Goal: Transaction & Acquisition: Subscribe to service/newsletter

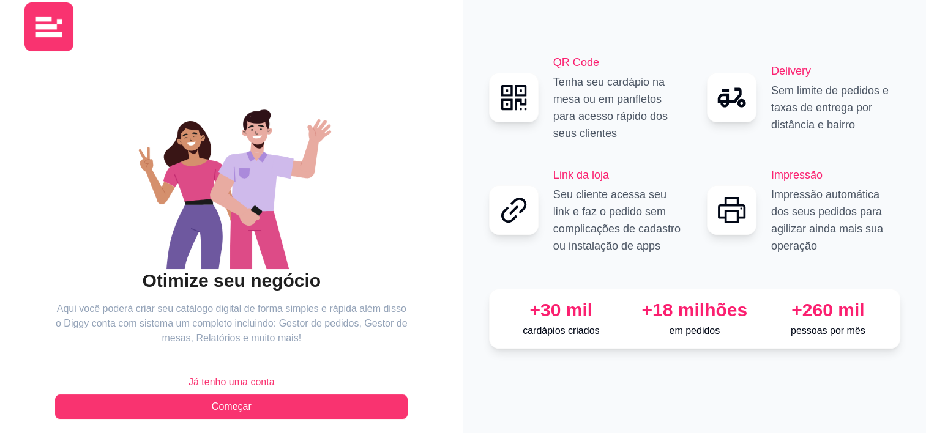
scroll to position [32, 0]
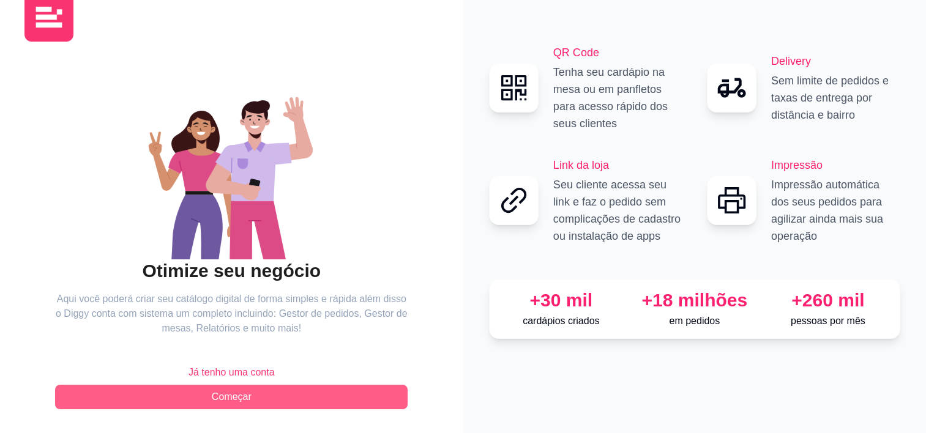
click at [246, 400] on span "Começar" at bounding box center [232, 397] width 40 height 15
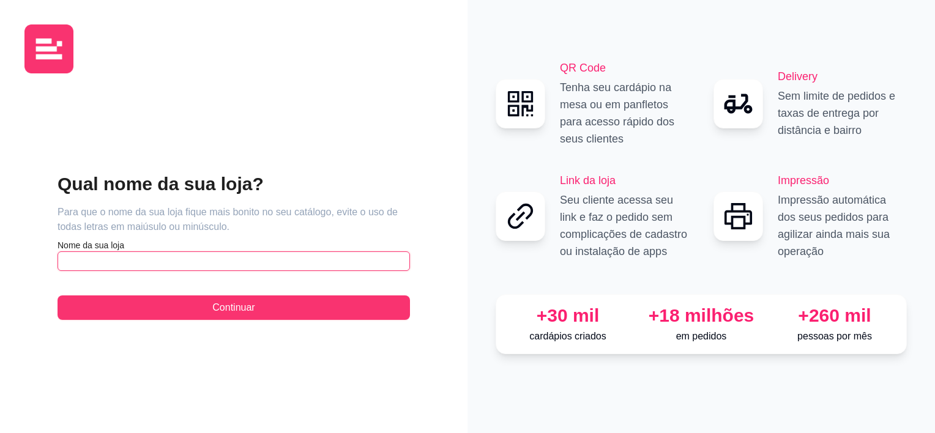
click at [189, 263] on input "text" at bounding box center [234, 262] width 353 height 20
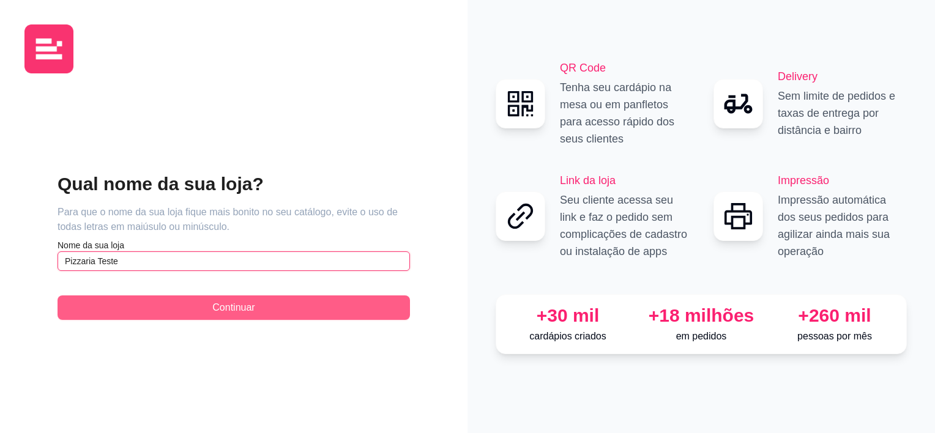
type input "Pizzaria Teste"
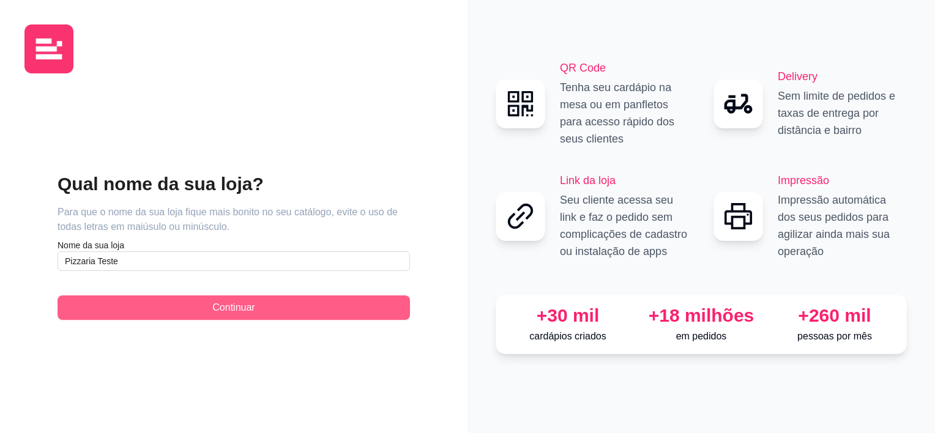
click at [223, 308] on span "Continuar" at bounding box center [233, 308] width 42 height 15
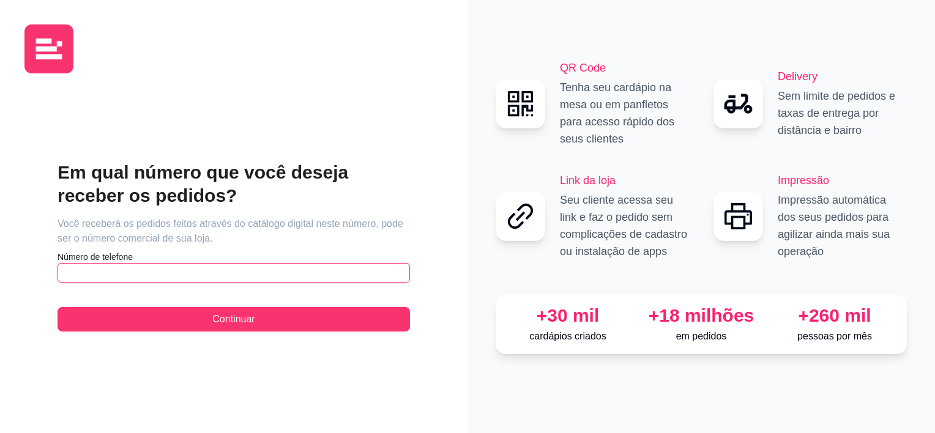
click at [192, 279] on input "text" at bounding box center [234, 273] width 353 height 20
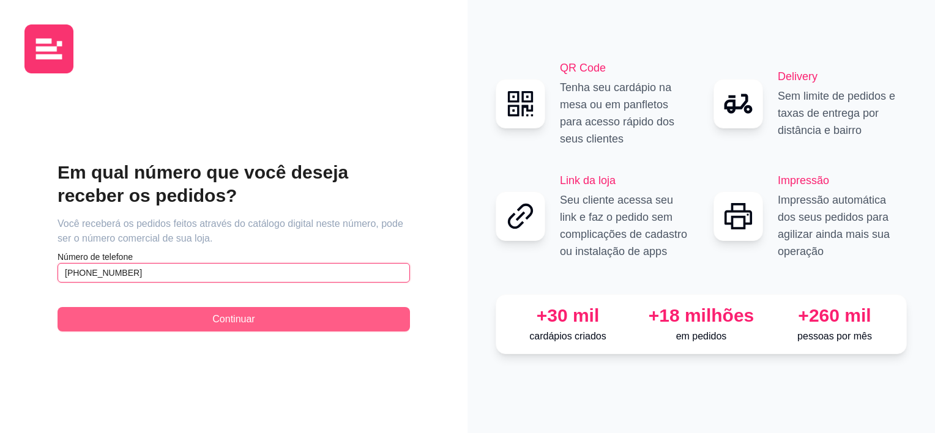
type input "[PHONE_NUMBER]"
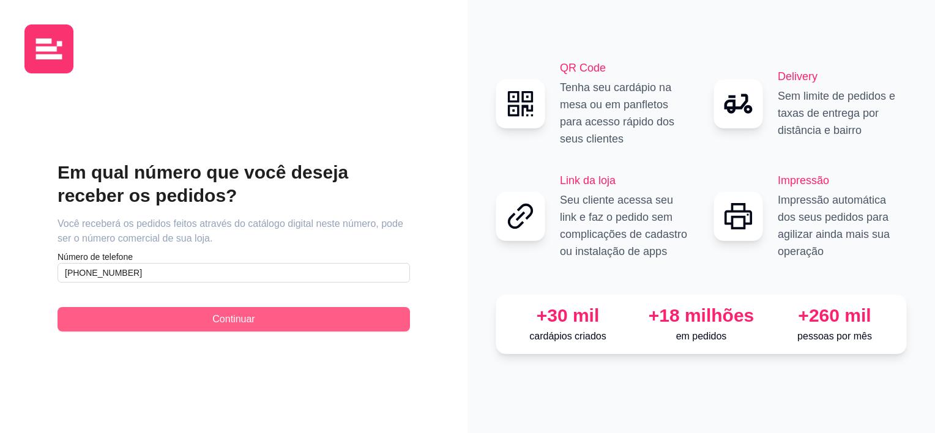
click at [255, 309] on button "Continuar" at bounding box center [234, 319] width 353 height 24
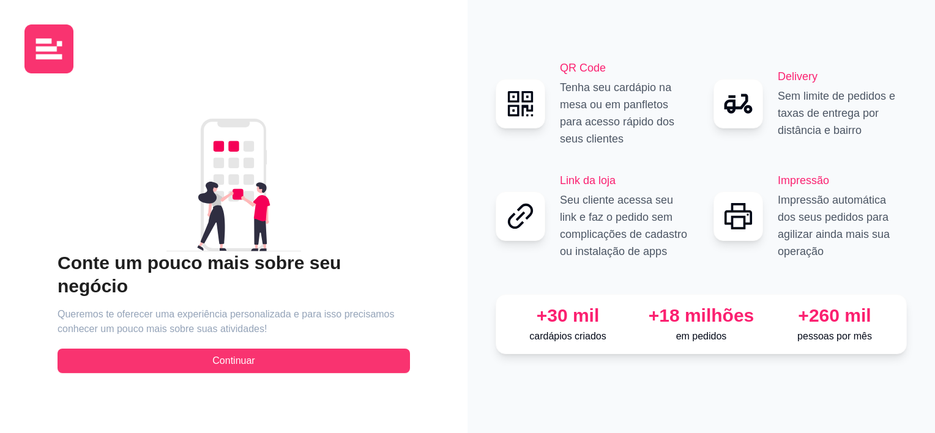
click at [217, 336] on div "Conte um pouco mais sobre seu negócio Queremos te oferecer uma experiência pers…" at bounding box center [234, 313] width 353 height 122
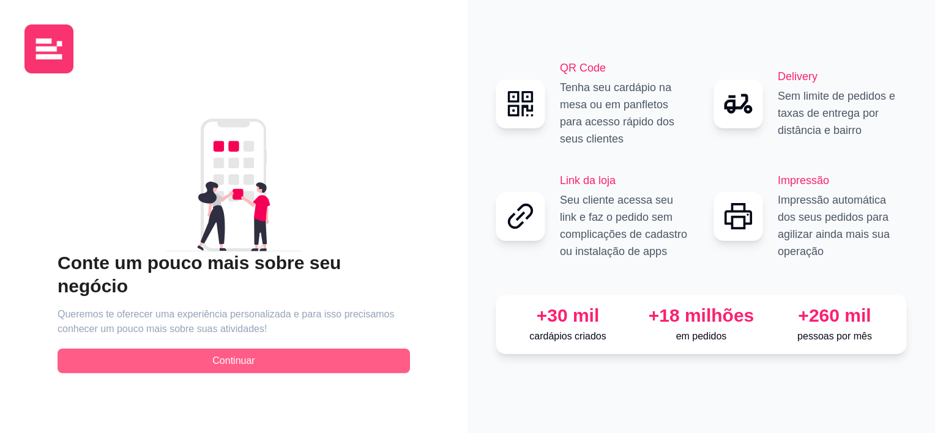
click at [216, 354] on span "Continuar" at bounding box center [233, 361] width 42 height 15
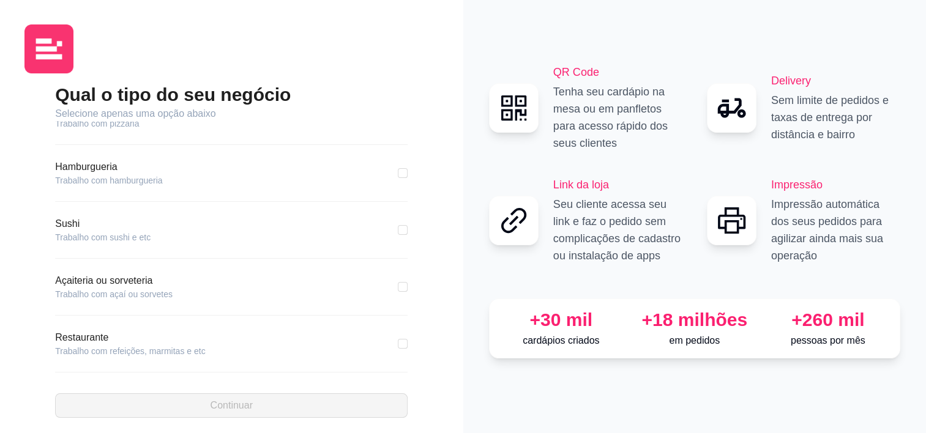
scroll to position [31, 0]
click at [105, 129] on article "Trabalho com pizzaria" at bounding box center [97, 123] width 84 height 12
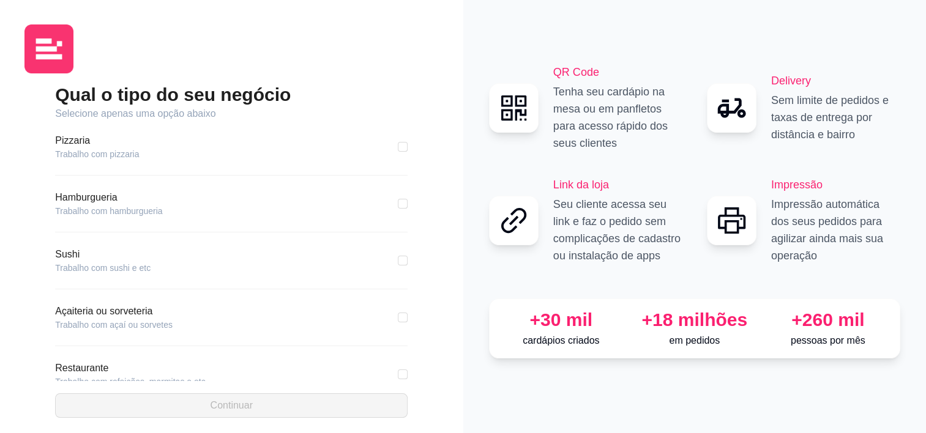
click at [78, 144] on article "Pizzaria" at bounding box center [97, 140] width 84 height 15
click at [84, 162] on div "Pizzaria Trabalho com pizzaria" at bounding box center [231, 154] width 353 height 42
click at [398, 146] on input "checkbox" at bounding box center [403, 147] width 10 height 10
checkbox input "true"
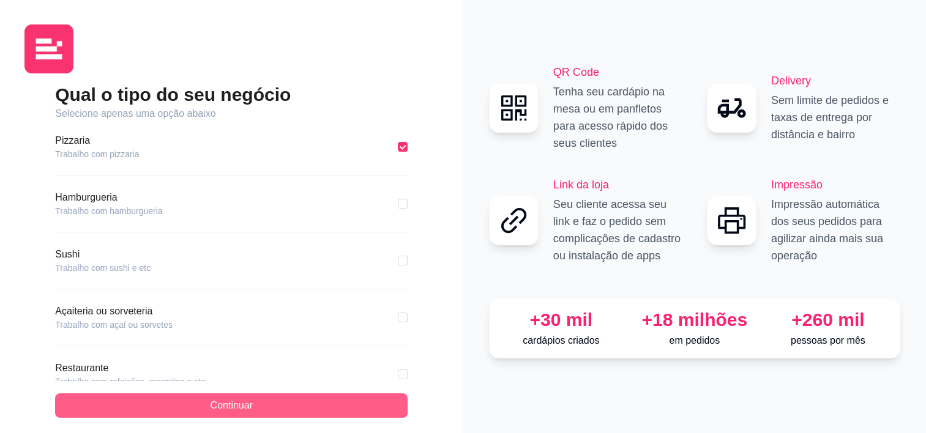
click at [245, 408] on span "Continuar" at bounding box center [232, 406] width 42 height 15
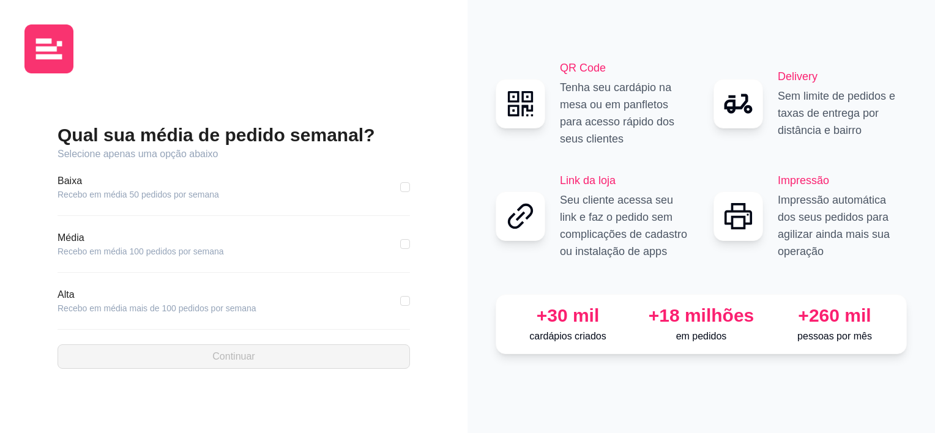
click at [411, 307] on div "Qual sua média de pedido semanal? Selecione apenas uma opção abaixo [GEOGRAPHIC…" at bounding box center [233, 246] width 419 height 326
click at [404, 299] on input "checkbox" at bounding box center [405, 301] width 10 height 10
checkbox input "true"
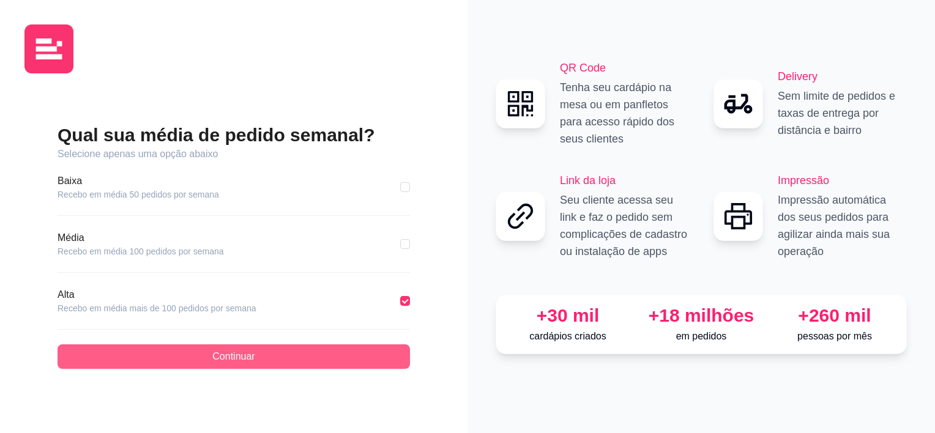
click at [274, 356] on button "Continuar" at bounding box center [234, 357] width 353 height 24
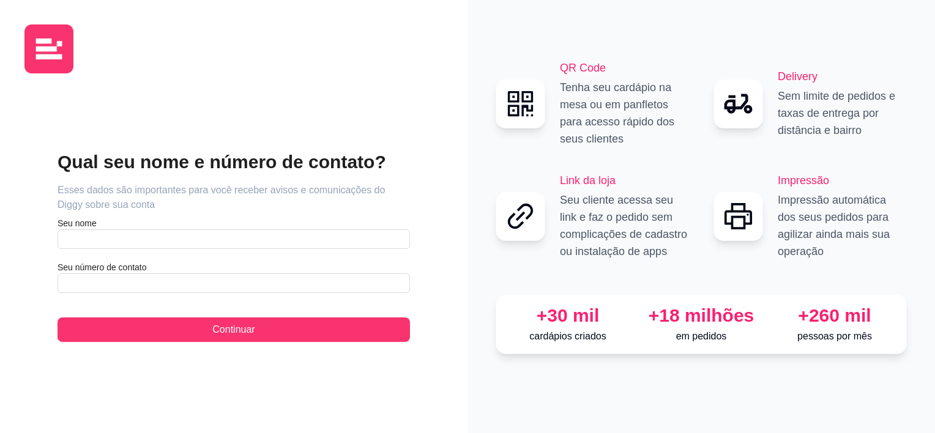
click at [229, 226] on article "Seu nome" at bounding box center [234, 223] width 353 height 12
click at [214, 241] on input "text" at bounding box center [234, 240] width 353 height 20
type input "[PERSON_NAME]"
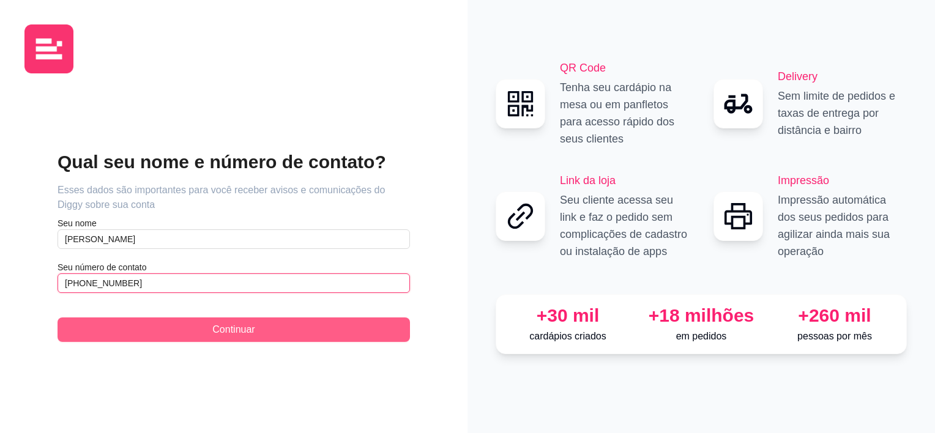
type input "[PHONE_NUMBER]"
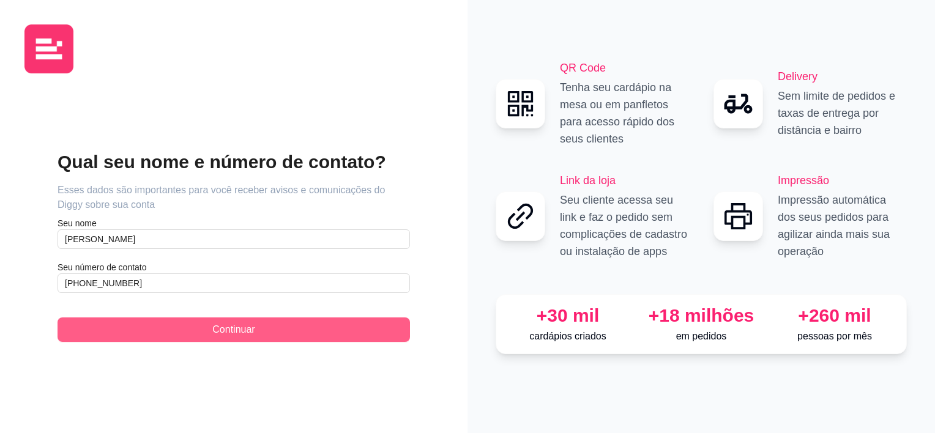
click at [228, 327] on span "Continuar" at bounding box center [233, 330] width 42 height 15
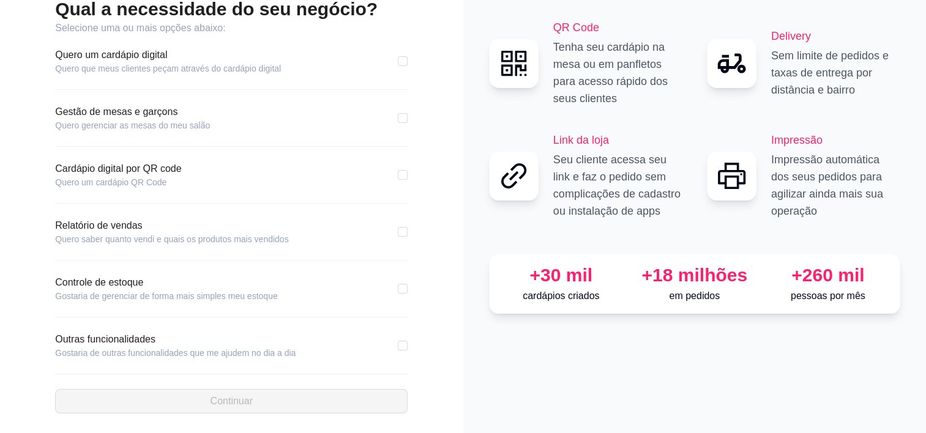
scroll to position [90, 0]
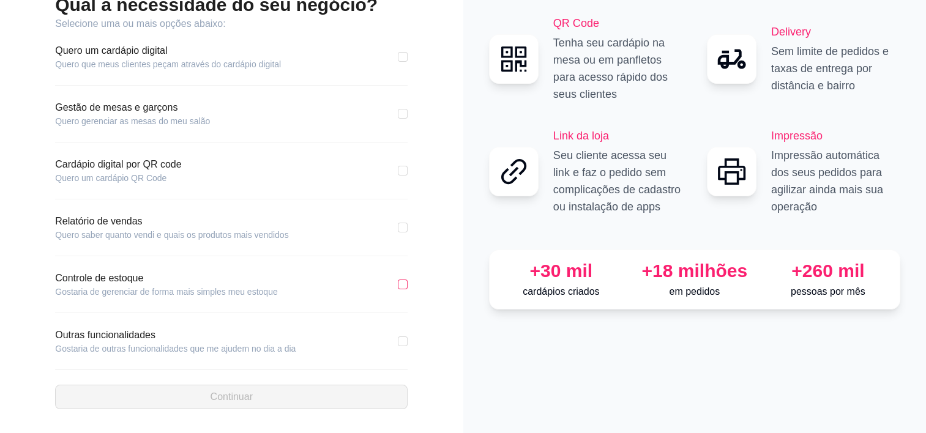
click at [406, 287] on input "checkbox" at bounding box center [403, 285] width 10 height 10
checkbox input "true"
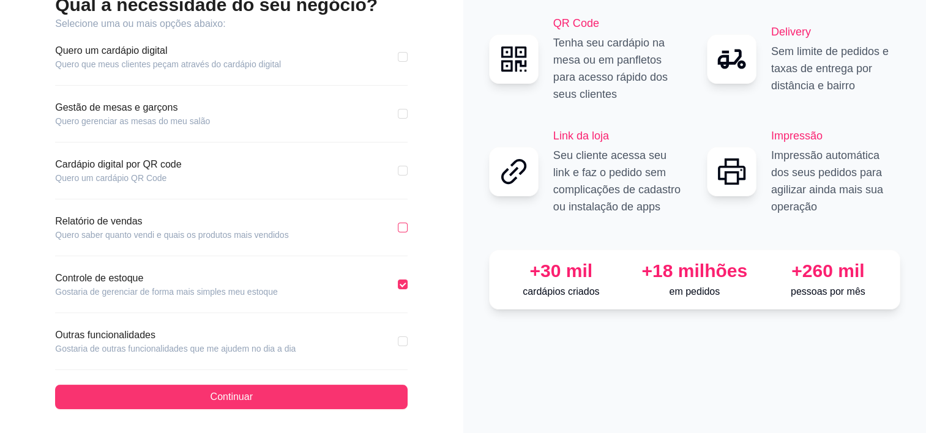
click at [403, 225] on input "checkbox" at bounding box center [403, 228] width 10 height 10
checkbox input "true"
click at [400, 58] on input "checkbox" at bounding box center [403, 57] width 10 height 10
checkbox input "true"
click at [399, 343] on input "checkbox" at bounding box center [403, 342] width 10 height 10
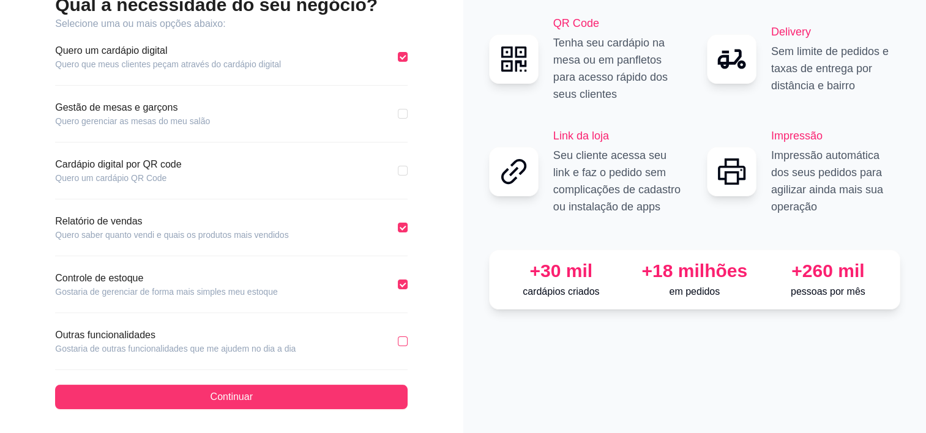
checkbox input "true"
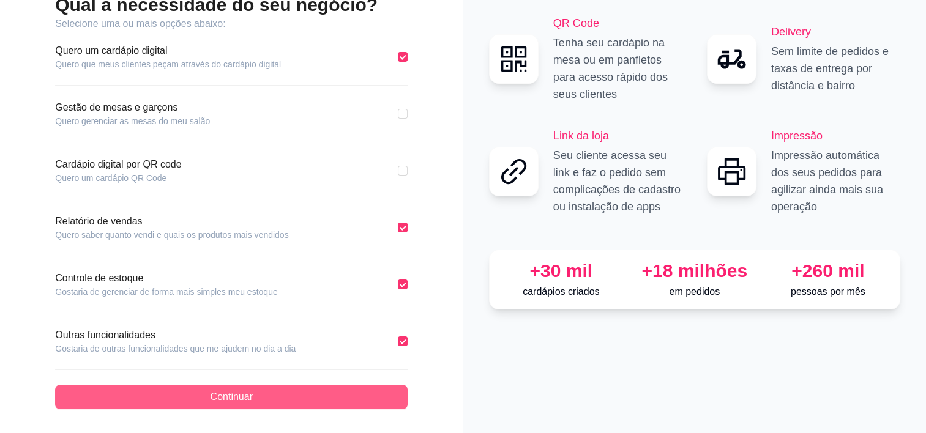
click at [313, 387] on button "Continuar" at bounding box center [231, 397] width 353 height 24
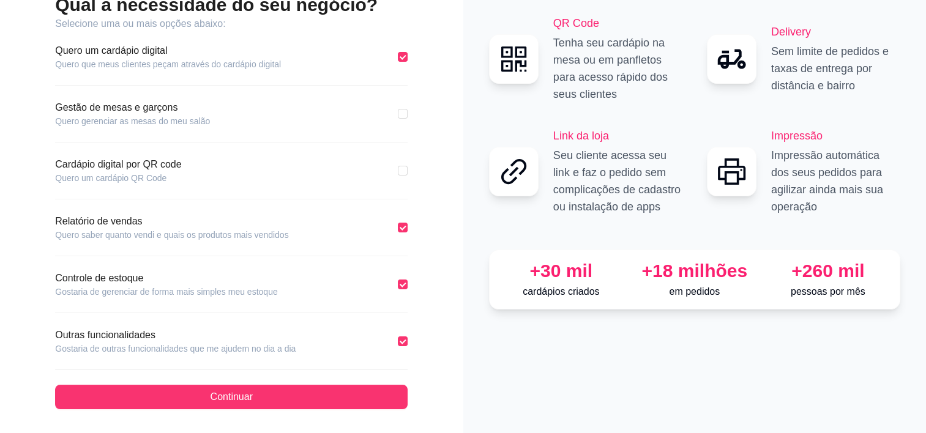
scroll to position [33, 0]
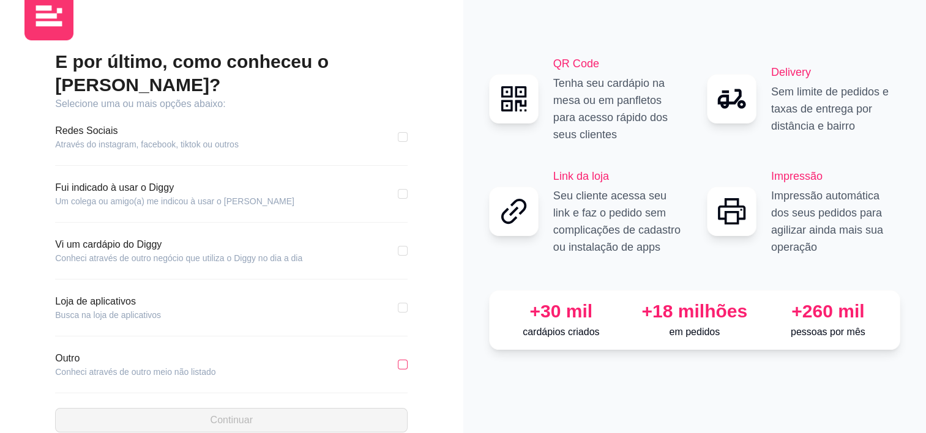
drag, startPoint x: 394, startPoint y: 341, endPoint x: 402, endPoint y: 340, distance: 8.0
click at [402, 351] on div "Outro Conheci através de outro meio não listado" at bounding box center [231, 364] width 353 height 27
click at [402, 360] on input "checkbox" at bounding box center [403, 365] width 10 height 10
checkbox input "true"
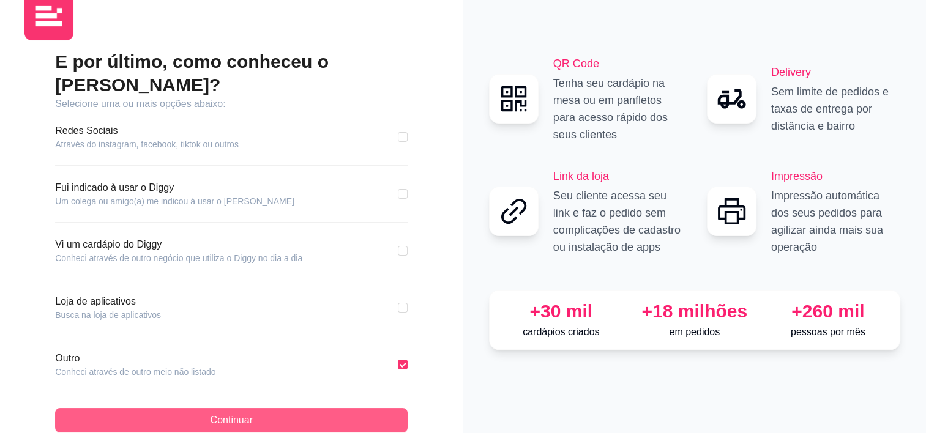
click at [318, 408] on button "Continuar" at bounding box center [231, 420] width 353 height 24
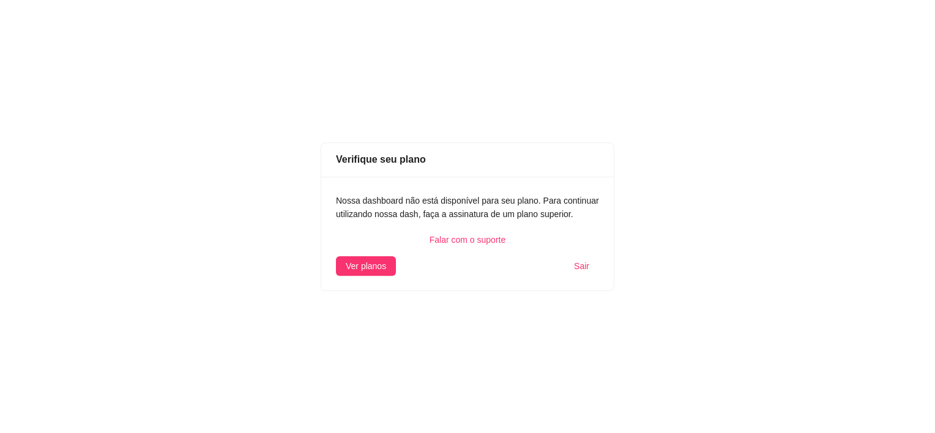
click at [470, 201] on div "Nossa dashboard não está disponível para seu plano. Para continuar utilizando n…" at bounding box center [467, 207] width 263 height 27
drag, startPoint x: 366, startPoint y: 279, endPoint x: 378, endPoint y: 267, distance: 16.9
click at [378, 267] on div "Nossa dashboard não está disponível para seu plano. Para continuar utilizando n…" at bounding box center [467, 234] width 293 height 114
click at [378, 267] on span "Ver planos" at bounding box center [366, 266] width 40 height 13
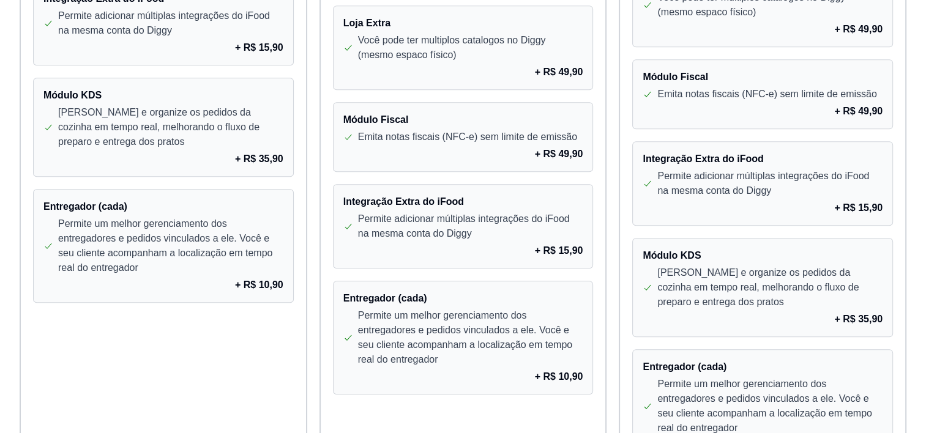
scroll to position [1095, 0]
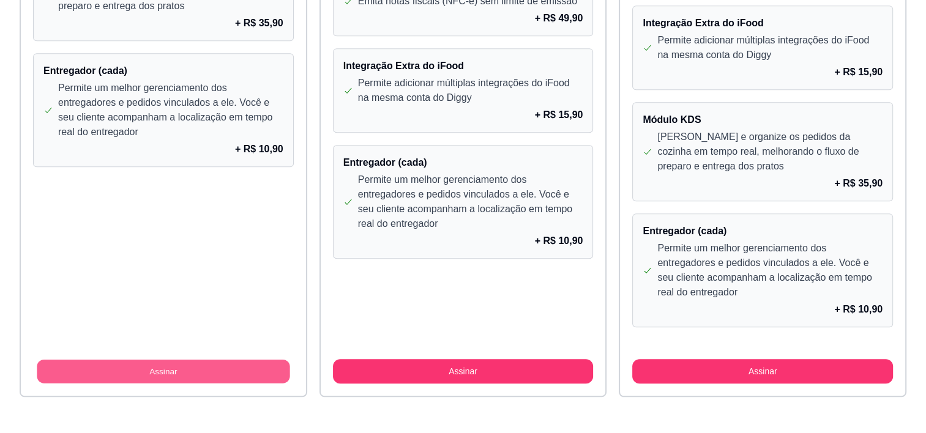
click at [167, 375] on button "Assinar" at bounding box center [163, 372] width 253 height 24
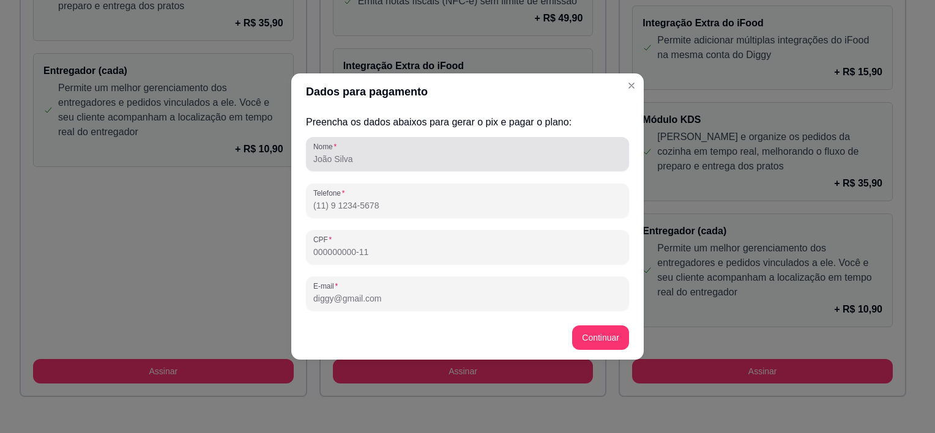
click at [354, 169] on div "Nome" at bounding box center [467, 154] width 323 height 34
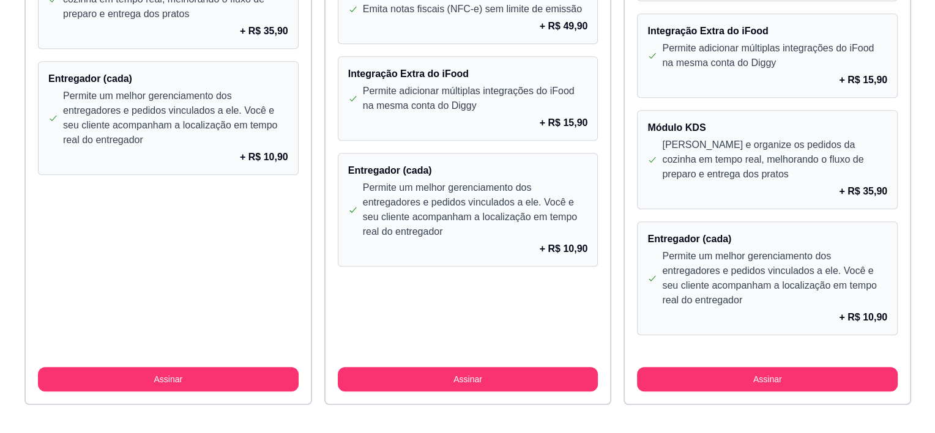
scroll to position [1094, 0]
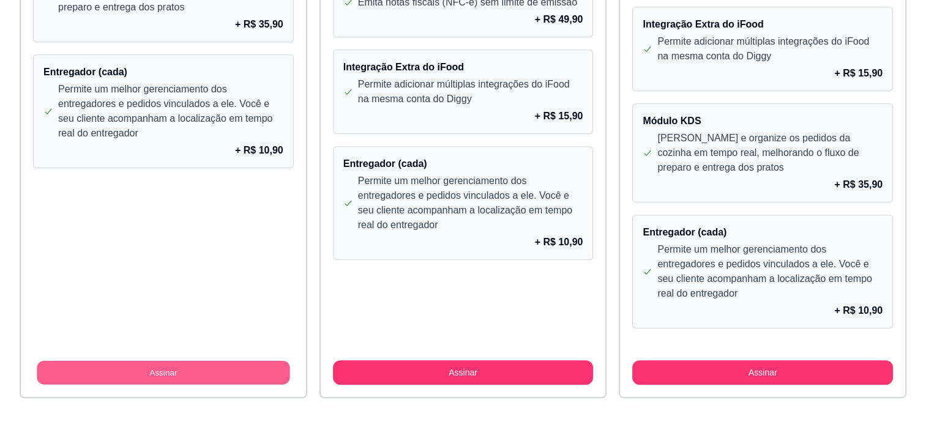
click at [183, 372] on button "Assinar" at bounding box center [163, 373] width 253 height 24
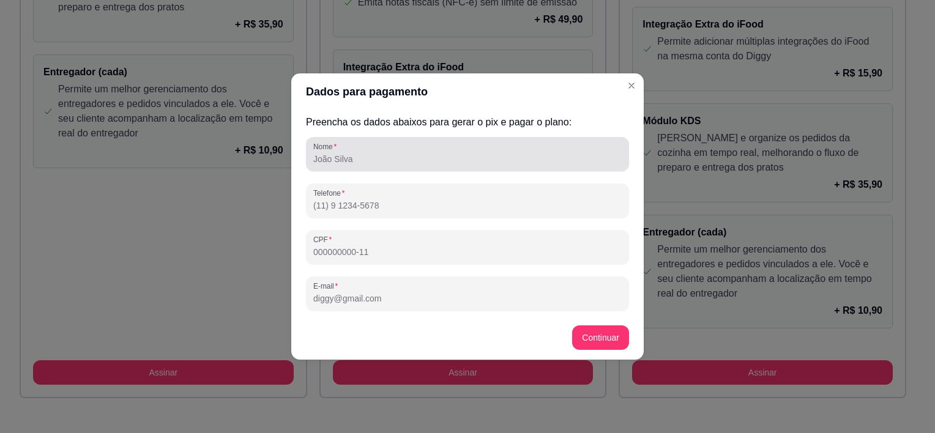
click at [394, 143] on div at bounding box center [467, 154] width 309 height 24
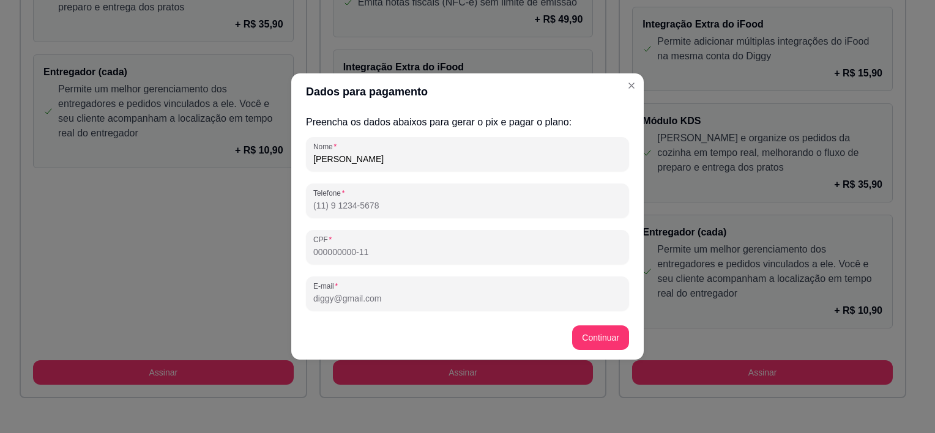
type input "[PERSON_NAME]"
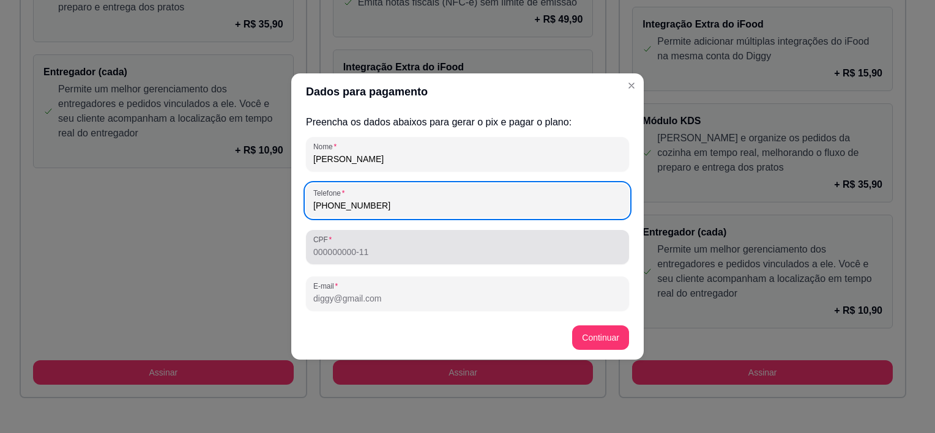
type input "[PHONE_NUMBER]"
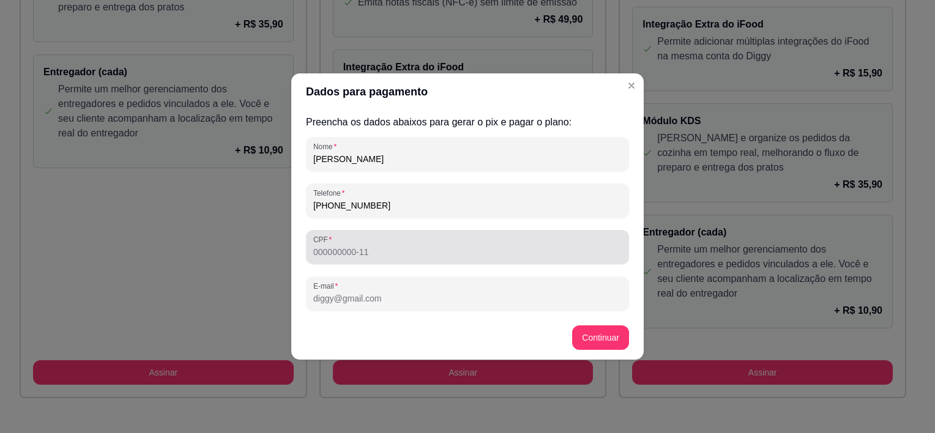
click at [362, 263] on div "CPF" at bounding box center [467, 247] width 323 height 34
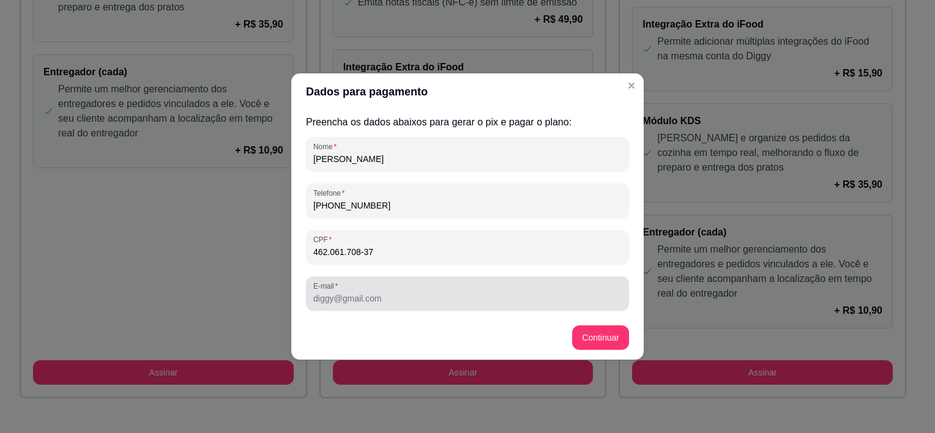
type input "462.061.708-37"
click at [359, 287] on div at bounding box center [467, 294] width 309 height 24
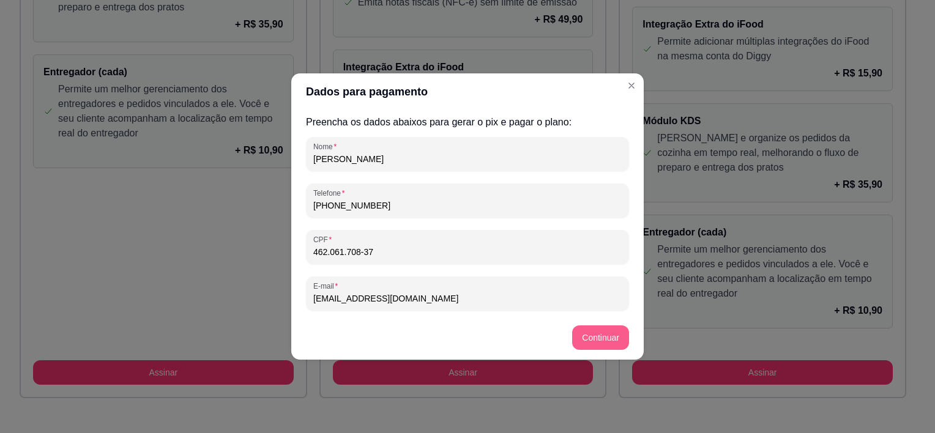
type input "[EMAIL_ADDRESS][DOMAIN_NAME]"
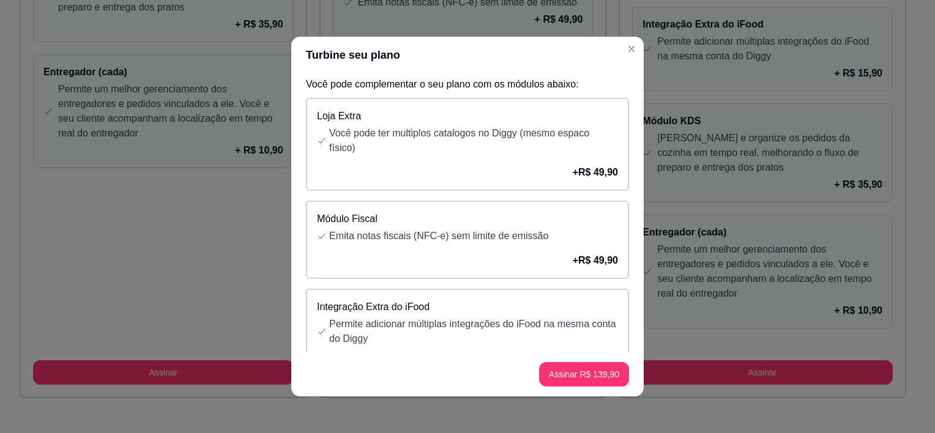
scroll to position [0, 0]
click at [504, 148] on p "Você pode ter multiplos catalogos no Diggy (mesmo espaco físico)" at bounding box center [473, 141] width 289 height 29
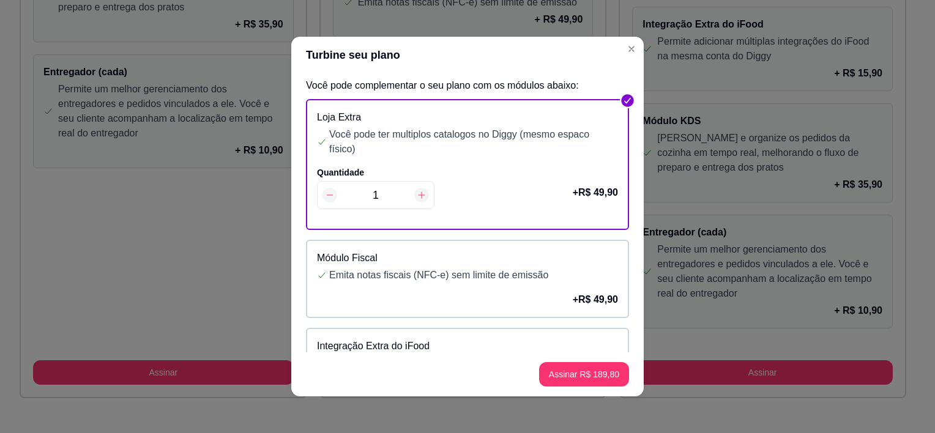
click at [504, 148] on p "Você pode ter multiplos catalogos no Diggy (mesmo espaco físico)" at bounding box center [473, 141] width 289 height 29
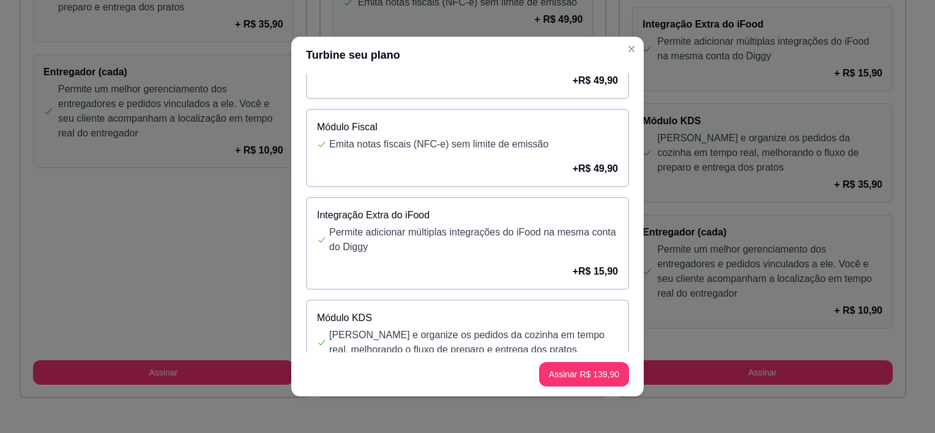
scroll to position [118, 0]
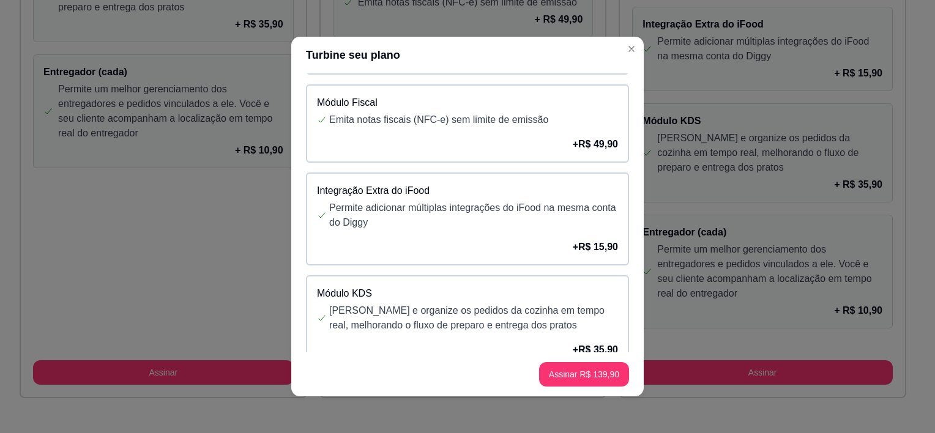
click at [498, 138] on div "+ R$ 49,90" at bounding box center [467, 144] width 301 height 15
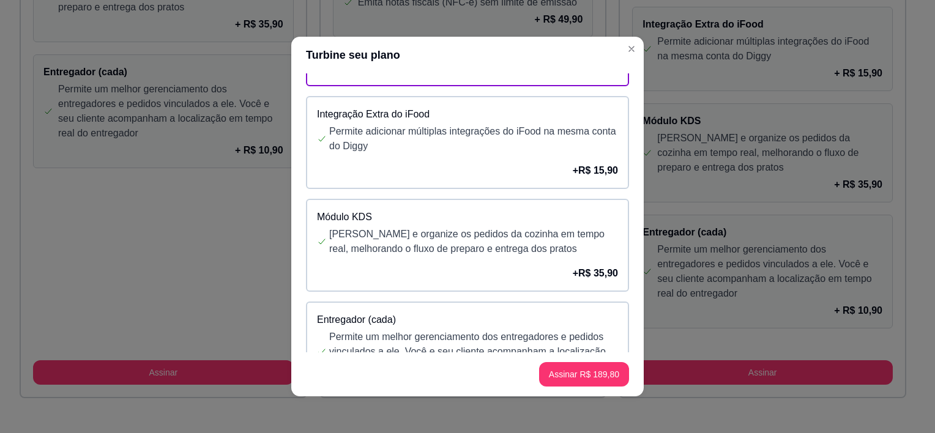
scroll to position [237, 0]
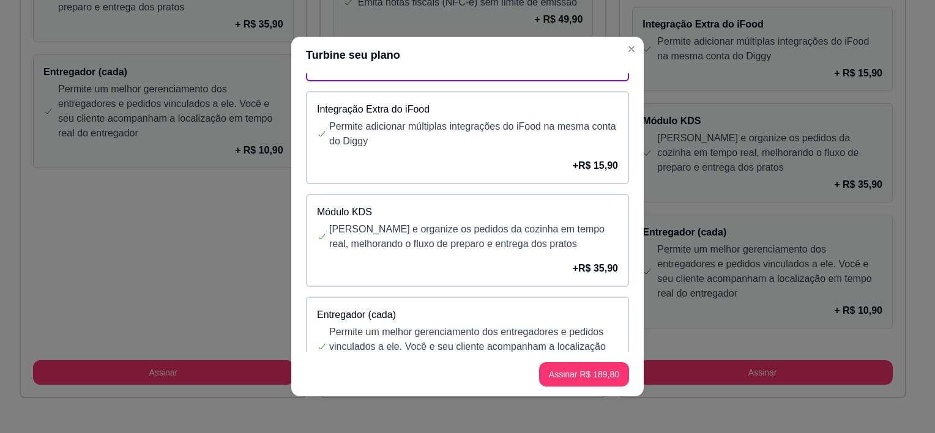
click at [453, 127] on p "Permite adicionar múltiplas integrações do iFood na mesma conta do Diggy" at bounding box center [473, 133] width 289 height 29
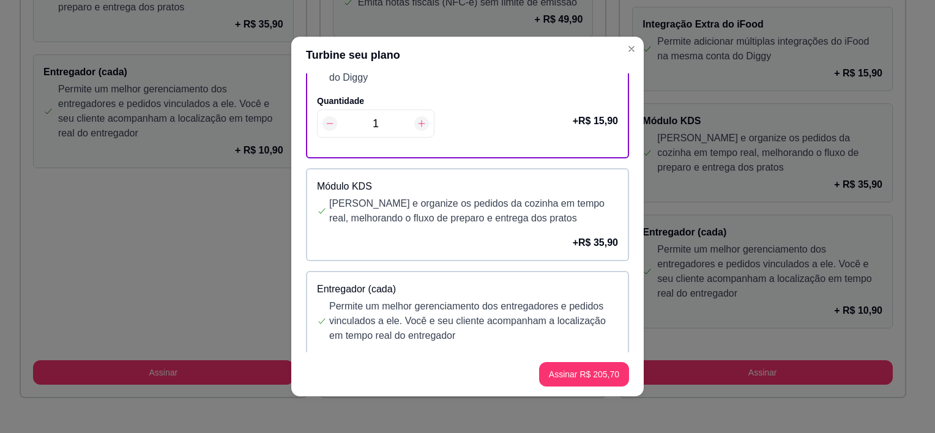
scroll to position [339, 0]
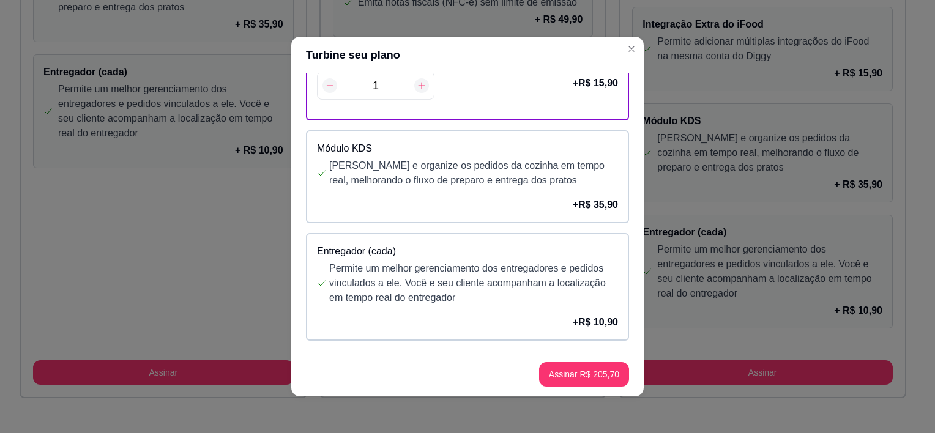
click at [429, 287] on p "Permite um melhor gerenciamento dos entregadores e pedidos vinculados a ele. Vo…" at bounding box center [473, 283] width 289 height 44
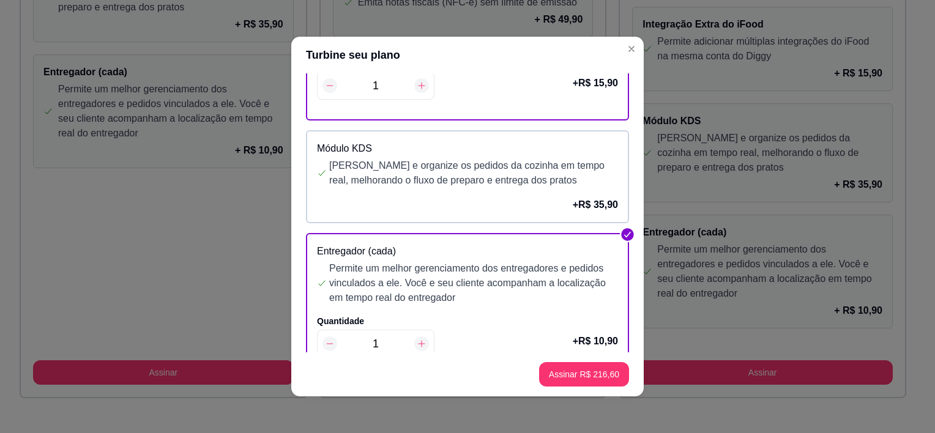
drag, startPoint x: 409, startPoint y: 336, endPoint x: 416, endPoint y: 337, distance: 7.4
click at [416, 337] on div "1" at bounding box center [376, 344] width 118 height 28
click at [417, 339] on icon at bounding box center [422, 344] width 10 height 10
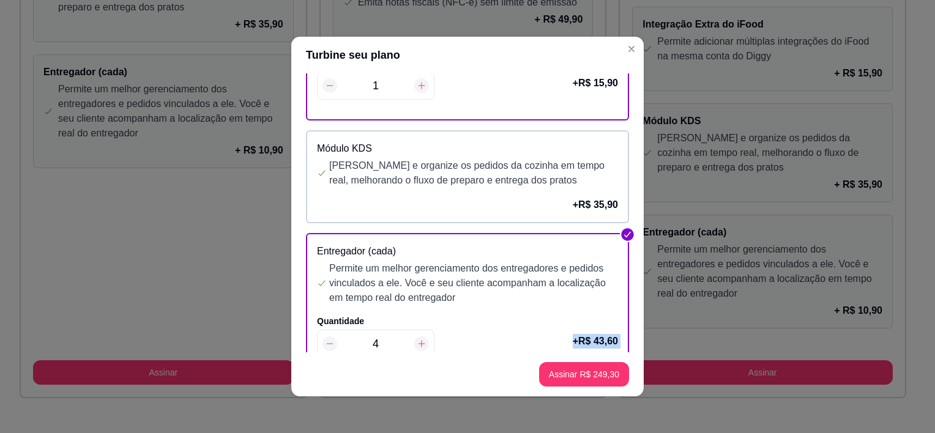
click at [417, 339] on icon at bounding box center [422, 344] width 10 height 10
type input "6"
click at [580, 369] on button "Assinar R$ 271,10" at bounding box center [584, 374] width 90 height 24
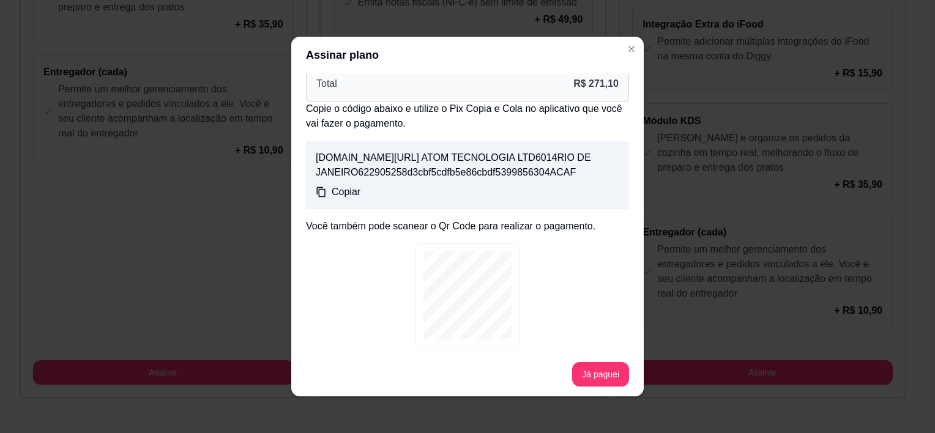
scroll to position [2, 0]
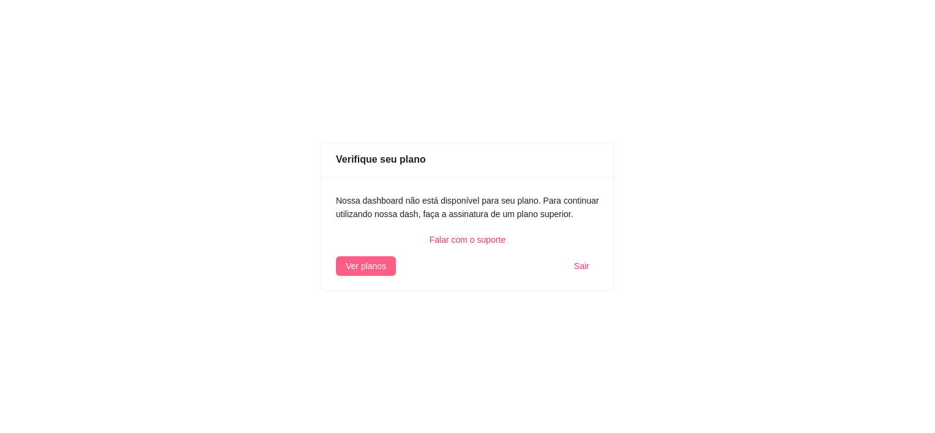
click at [355, 272] on span "Ver planos" at bounding box center [366, 266] width 40 height 13
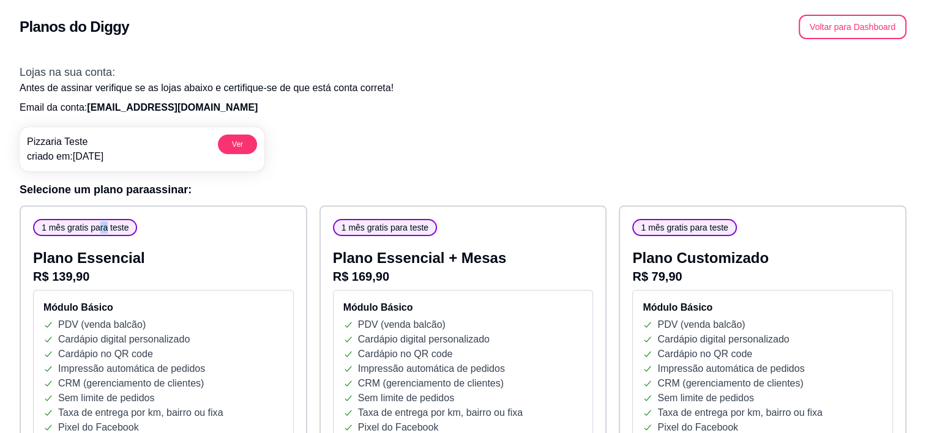
drag, startPoint x: 105, startPoint y: 234, endPoint x: 97, endPoint y: 219, distance: 17.0
click at [97, 219] on div "1 mês gratis para teste" at bounding box center [85, 227] width 104 height 17
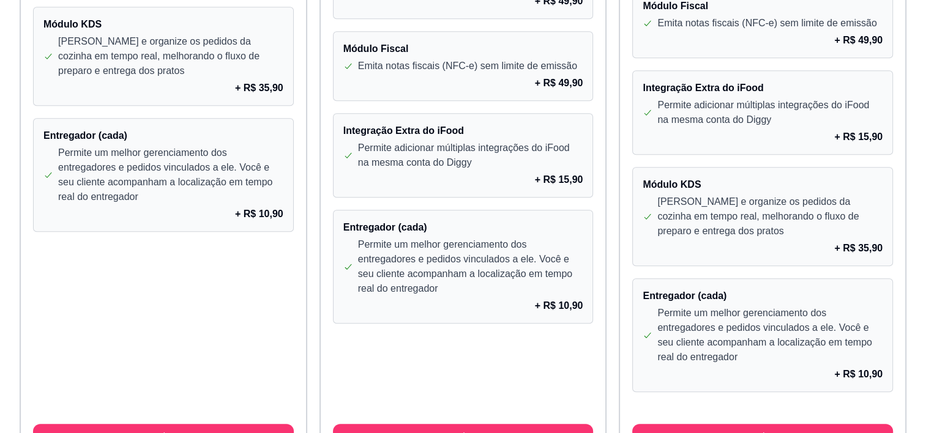
scroll to position [1095, 0]
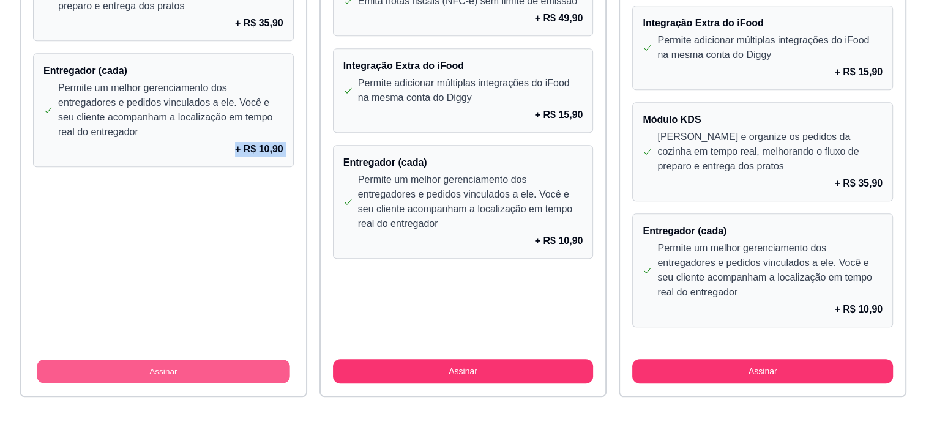
click at [132, 366] on button "Assinar" at bounding box center [163, 372] width 253 height 24
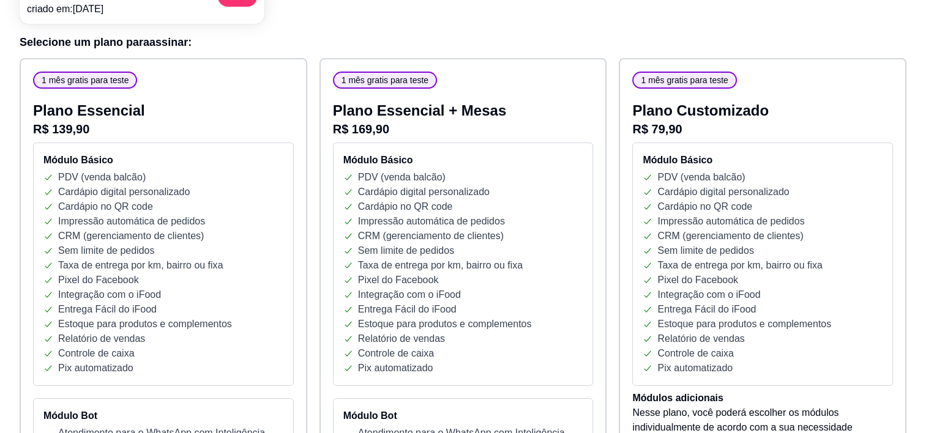
scroll to position [0, 0]
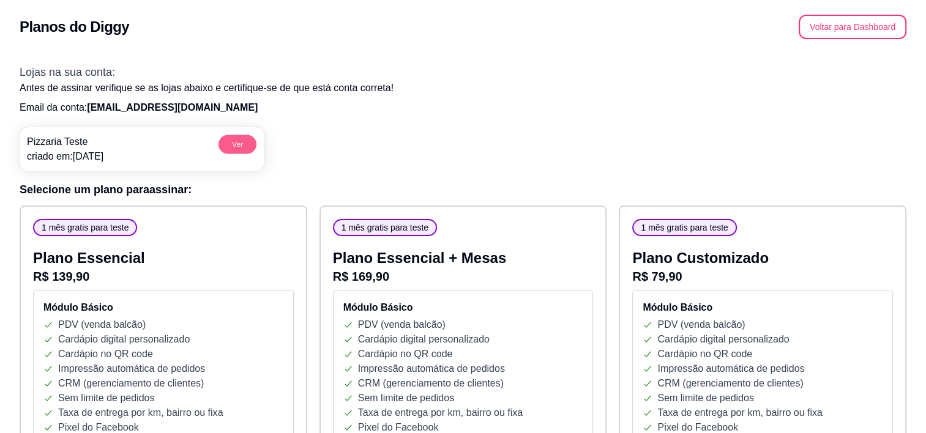
click at [233, 135] on button "Ver" at bounding box center [238, 144] width 38 height 19
click at [842, 27] on button "Voltar para Dashboard" at bounding box center [853, 27] width 108 height 24
